Goal: Navigation & Orientation: Find specific page/section

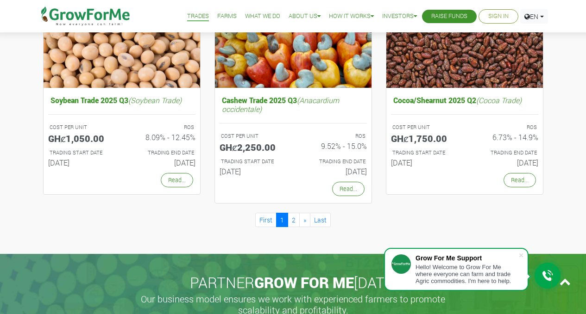
scroll to position [872, 0]
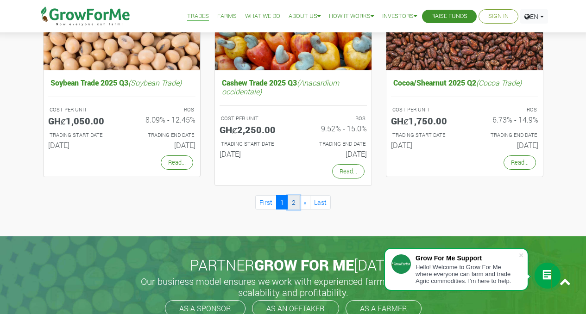
click at [294, 200] on link "2" at bounding box center [294, 202] width 12 height 14
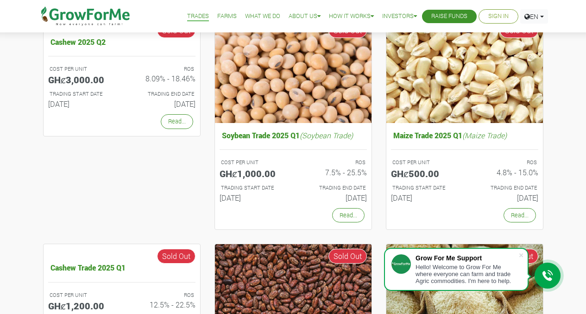
scroll to position [341, 0]
